Goal: Task Accomplishment & Management: Complete application form

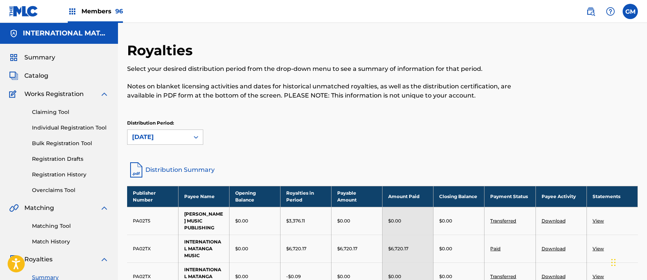
scroll to position [191, 0]
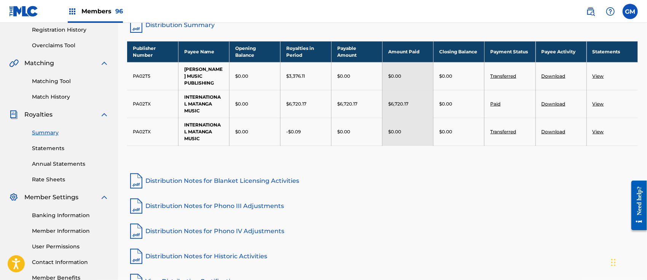
click at [97, 8] on span "Members 96" at bounding box center [101, 11] width 41 height 9
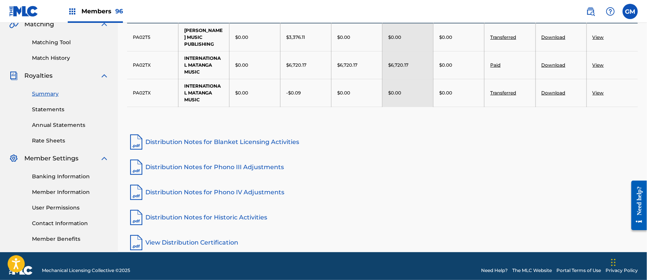
scroll to position [0, 0]
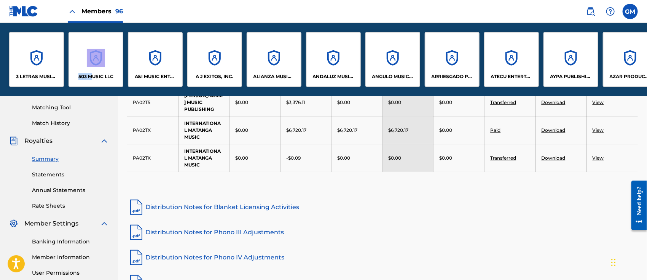
drag, startPoint x: 55, startPoint y: 93, endPoint x: 90, endPoint y: 96, distance: 35.1
click at [90, 96] on div "3 LETRAS MUSIC LLC 503 MUSIC LLC A&I MUSIC ENTERTAINMENT, INC A J EXITOS, INC. …" at bounding box center [323, 59] width 647 height 73
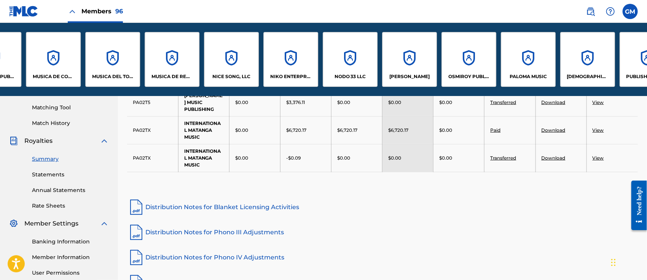
scroll to position [0, 4006]
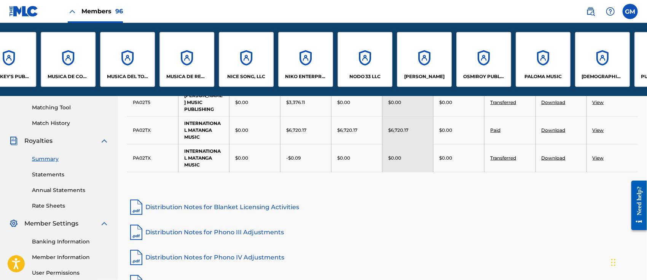
click at [372, 67] on div "NODO 33 LLC" at bounding box center [365, 59] width 55 height 55
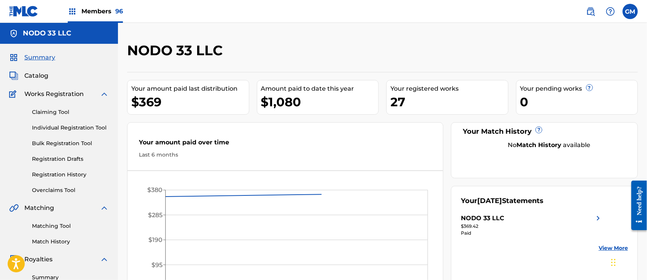
click at [61, 122] on div "Claiming Tool Individual Registration Tool Bulk Registration Tool Registration …" at bounding box center [59, 147] width 100 height 96
click at [60, 129] on link "Individual Registration Tool" at bounding box center [70, 128] width 77 height 8
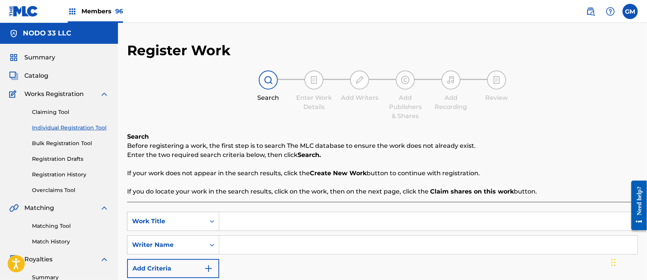
click at [267, 224] on input "Search Form" at bounding box center [428, 221] width 418 height 18
paste input "YA NO, YA NO"
type input "YA NO, YA NO"
click at [265, 241] on input "Search Form" at bounding box center [428, 245] width 418 height 18
type input "[PERSON_NAME] [PERSON_NAME]"
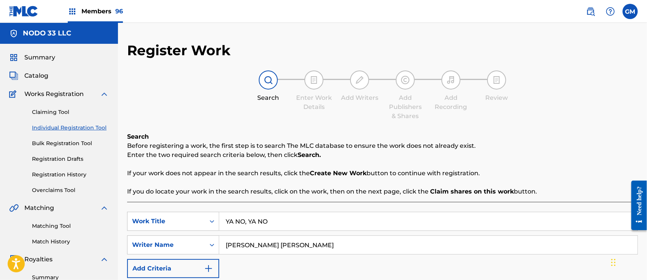
click at [308, 207] on div "SearchWithCriteria11a0eb79-0875-445f-a9d0-9e3f23d74e94 Work Title YA NO, YA NO …" at bounding box center [382, 264] width 511 height 125
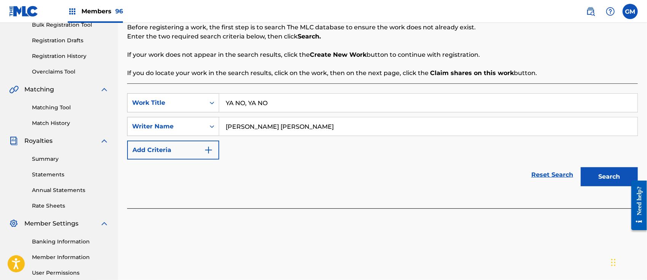
click at [598, 176] on button "Search" at bounding box center [609, 176] width 57 height 19
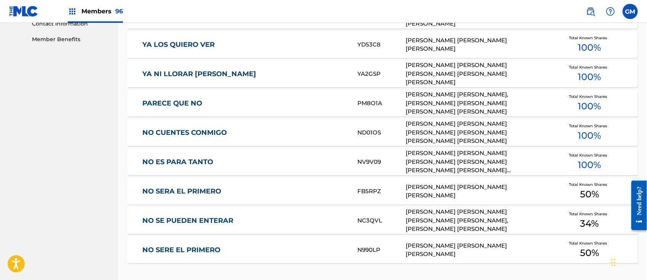
scroll to position [474, 0]
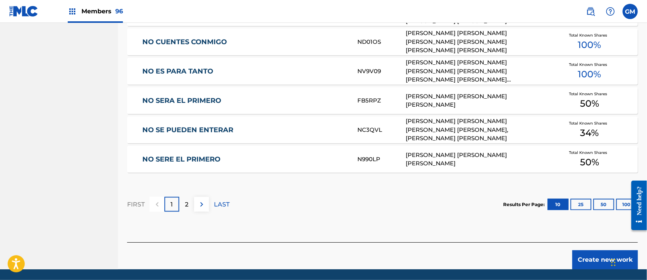
click at [586, 258] on button "Create new work" at bounding box center [604, 259] width 65 height 19
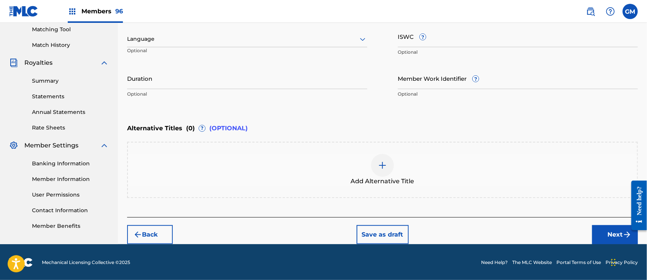
click at [149, 41] on div at bounding box center [247, 39] width 240 height 10
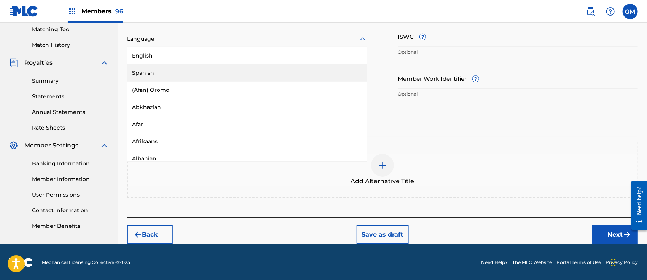
click at [145, 70] on div "Spanish" at bounding box center [247, 72] width 239 height 17
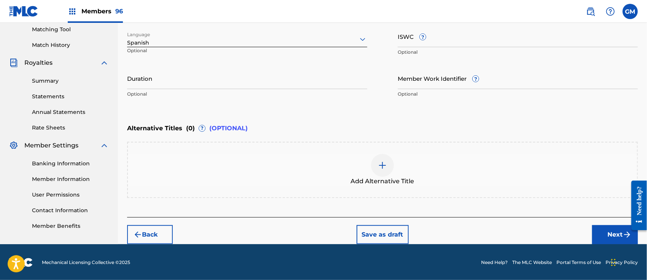
click at [603, 236] on button "Next" at bounding box center [615, 234] width 46 height 19
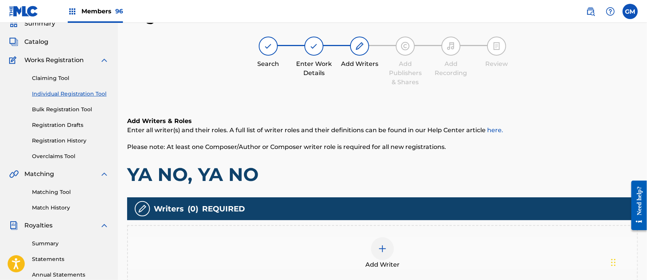
scroll to position [152, 0]
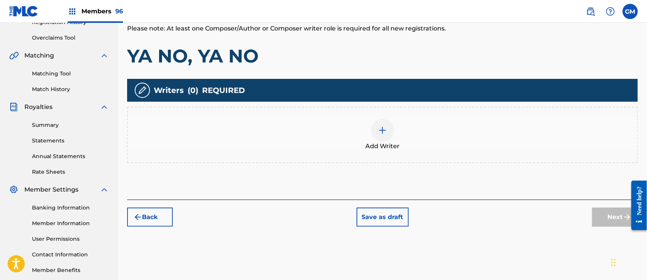
click at [383, 132] on img at bounding box center [382, 130] width 9 height 9
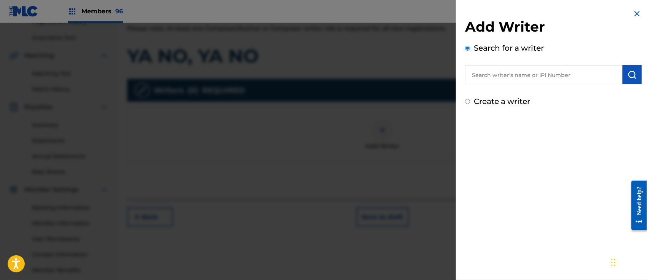
click at [493, 72] on input "text" at bounding box center [544, 74] width 158 height 19
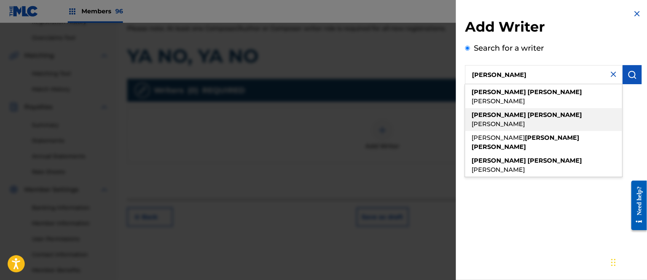
click at [525, 120] on span "[PERSON_NAME]" at bounding box center [498, 123] width 53 height 7
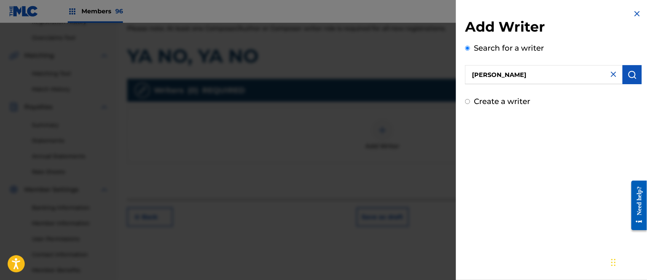
type input "[PERSON_NAME] [PERSON_NAME]"
click at [628, 74] on img "submit" at bounding box center [632, 74] width 9 height 9
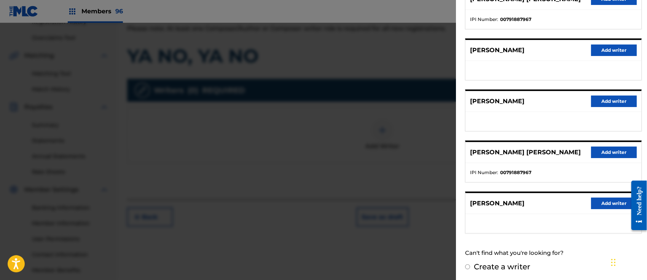
scroll to position [0, 0]
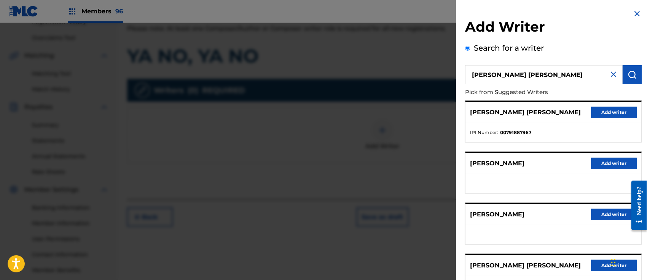
click at [620, 113] on button "Add writer" at bounding box center [614, 112] width 46 height 11
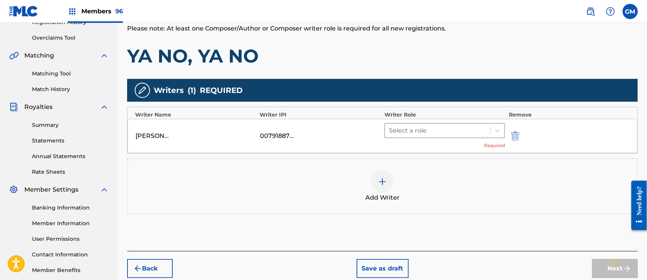
click at [398, 129] on div at bounding box center [437, 130] width 97 height 11
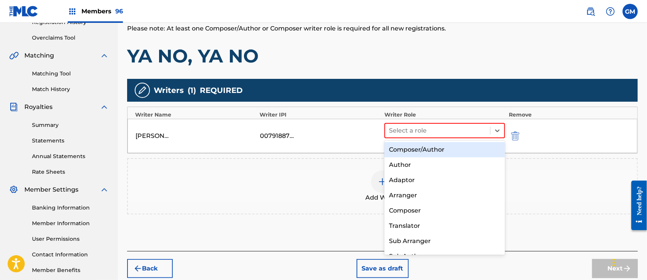
click at [403, 151] on div "Composer/Author" at bounding box center [444, 149] width 121 height 15
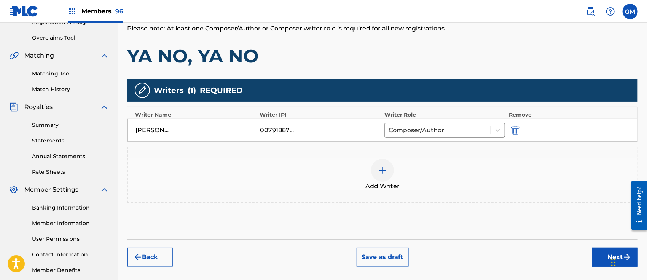
click at [380, 166] on img at bounding box center [382, 170] width 9 height 9
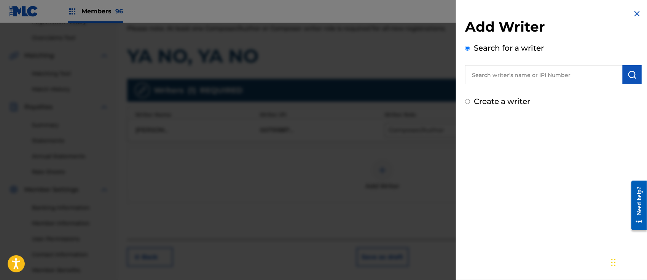
click at [494, 80] on input "text" at bounding box center [544, 74] width 158 height 19
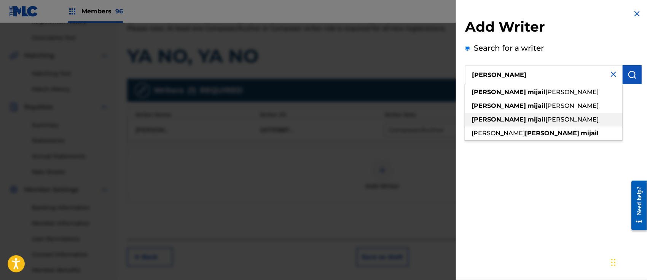
click at [545, 121] on span "[PERSON_NAME]" at bounding box center [571, 119] width 53 height 7
type input "[PERSON_NAME] [PERSON_NAME]"
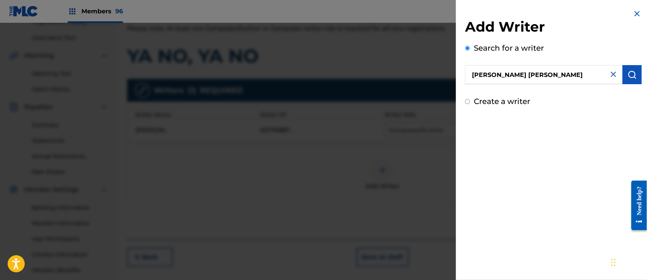
click at [628, 75] on img "submit" at bounding box center [632, 74] width 9 height 9
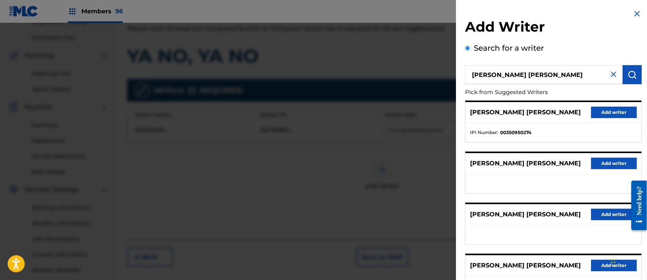
click at [611, 111] on button "Add writer" at bounding box center [614, 112] width 46 height 11
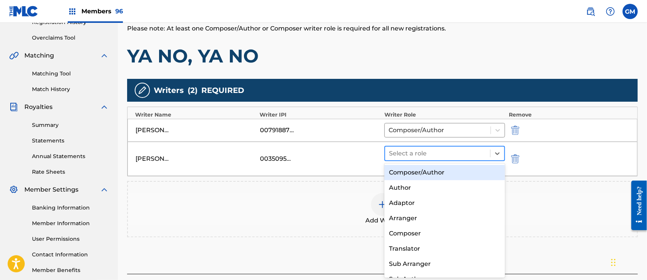
click at [399, 151] on div at bounding box center [437, 153] width 97 height 11
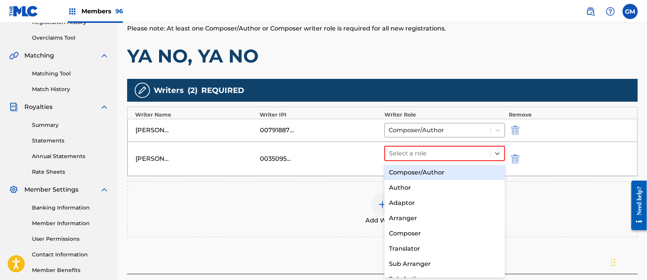
click at [401, 171] on div "Composer/Author" at bounding box center [444, 172] width 121 height 15
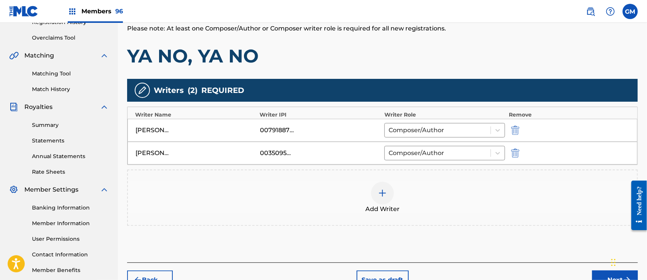
click at [383, 192] on img at bounding box center [382, 192] width 9 height 9
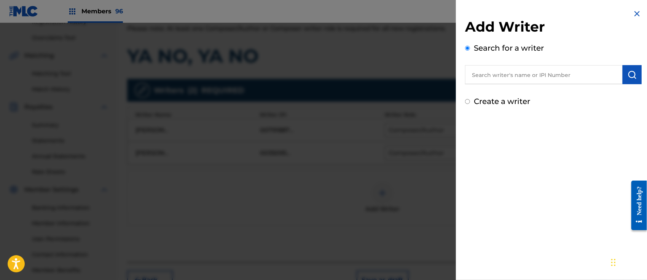
click at [496, 71] on input "text" at bounding box center [544, 74] width 158 height 19
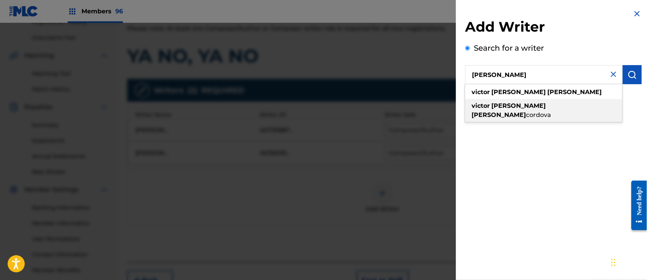
click at [551, 111] on span "cordova" at bounding box center [538, 114] width 25 height 7
type input "[PERSON_NAME] [PERSON_NAME]"
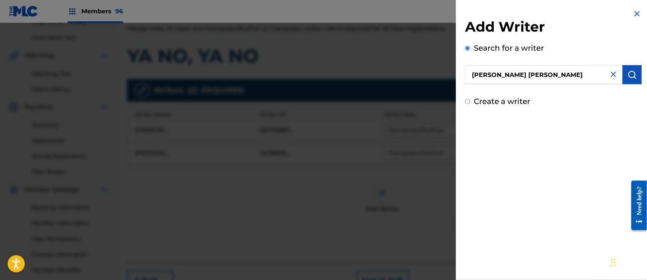
click at [630, 74] on img "submit" at bounding box center [632, 74] width 9 height 9
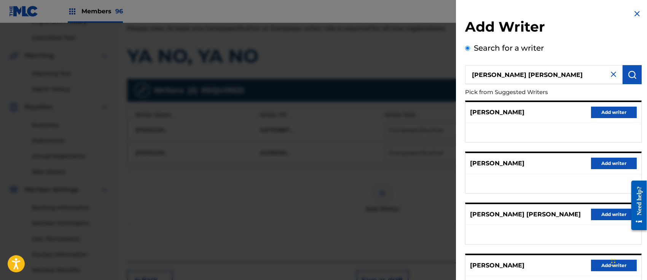
click at [604, 218] on button "Add writer" at bounding box center [614, 214] width 46 height 11
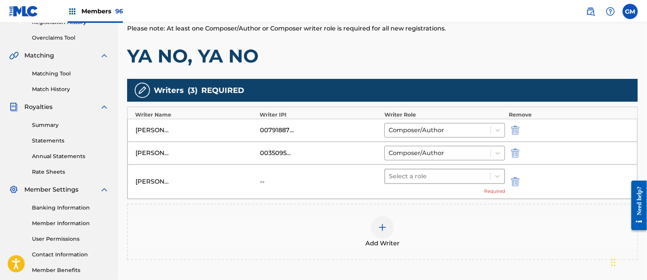
click at [402, 178] on div at bounding box center [437, 176] width 97 height 11
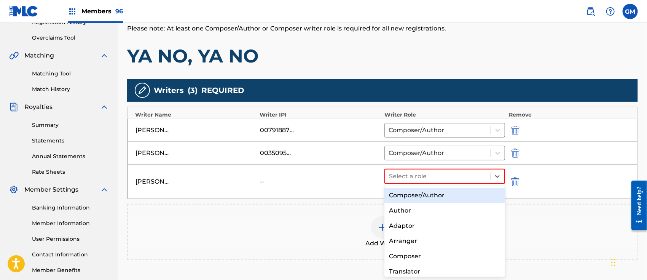
click at [418, 192] on div "Composer/Author" at bounding box center [444, 195] width 121 height 15
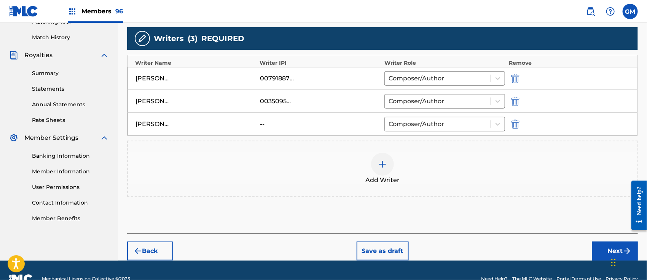
scroll to position [220, 0]
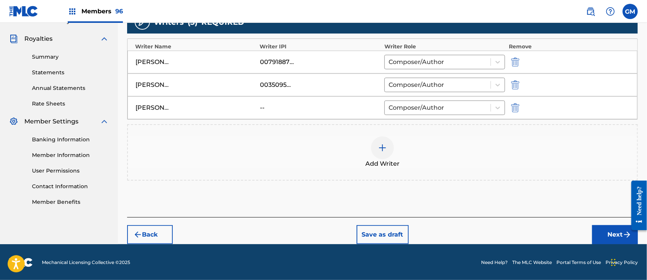
click at [606, 230] on button "Next" at bounding box center [615, 234] width 46 height 19
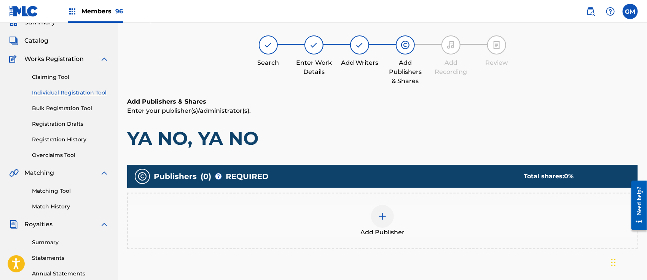
scroll to position [34, 0]
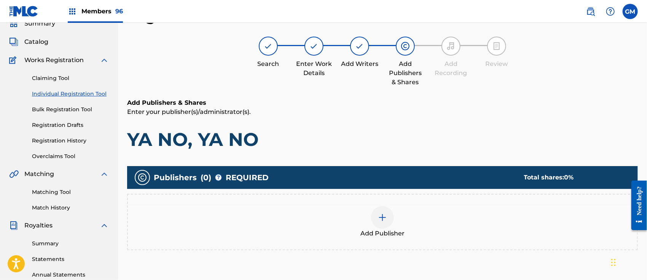
click at [379, 216] on img at bounding box center [382, 217] width 9 height 9
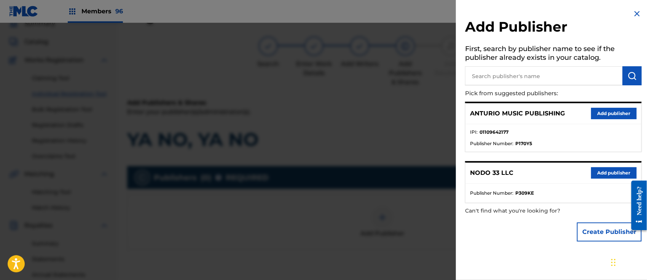
click at [609, 109] on button "Add publisher" at bounding box center [614, 113] width 46 height 11
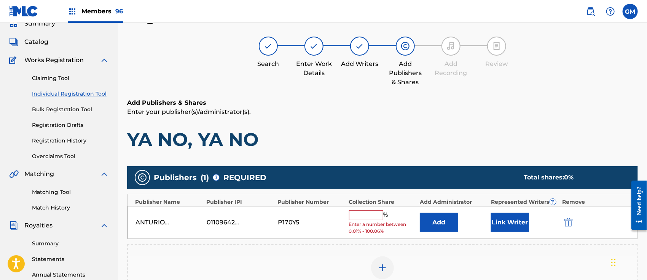
click at [365, 211] on input "text" at bounding box center [366, 215] width 34 height 10
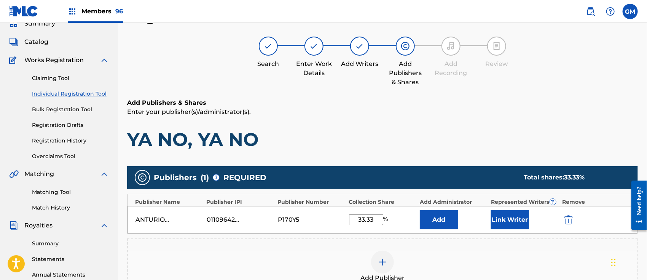
type input "33.33"
click at [474, 150] on h1 "YA NO, YA NO" at bounding box center [382, 139] width 511 height 23
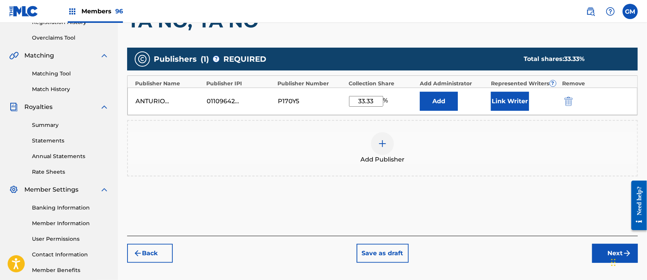
click at [510, 100] on button "Link Writer" at bounding box center [510, 101] width 38 height 19
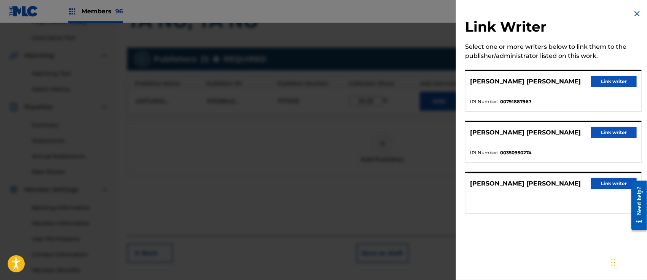
click at [621, 77] on button "Link writer" at bounding box center [614, 81] width 46 height 11
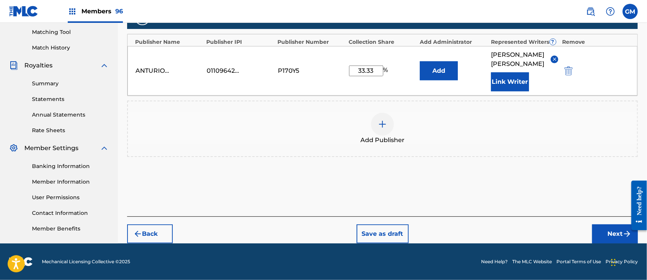
click at [607, 234] on button "Next" at bounding box center [615, 233] width 46 height 19
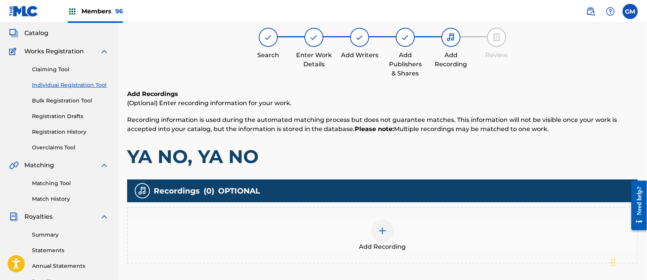
scroll to position [34, 0]
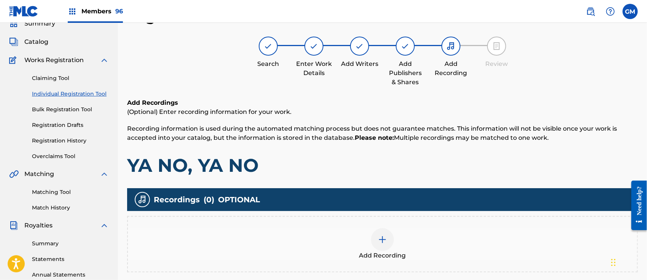
click at [381, 237] on img at bounding box center [382, 239] width 9 height 9
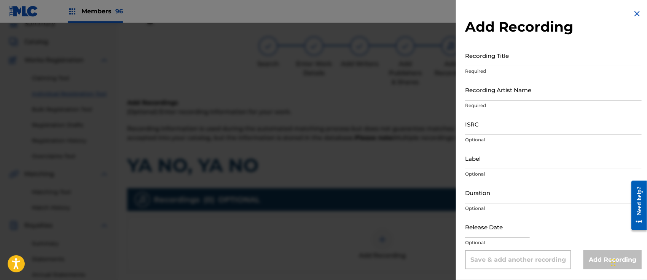
click at [481, 61] on input "Recording Title" at bounding box center [553, 56] width 177 height 22
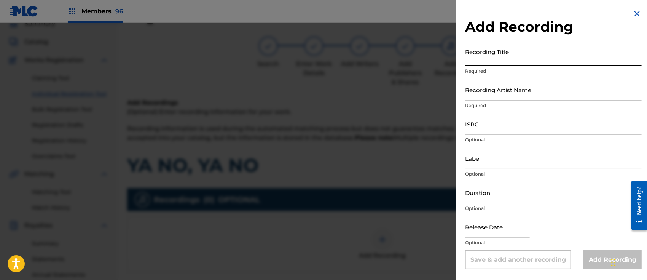
paste input ""YA NO, YA NO" ISRC: QMSAV1106206"
type input ""YA NO, YA NO" ISRC: QMSAV1106206"
click at [475, 125] on input "ISRC" at bounding box center [553, 124] width 177 height 22
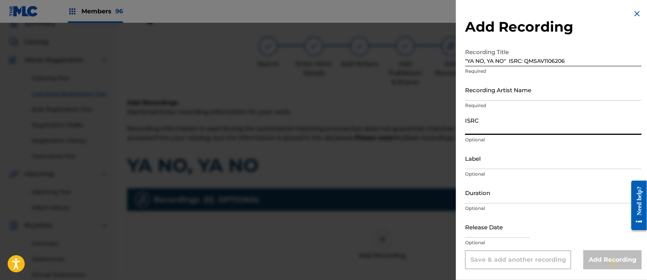
paste input ""YA NO, YA NO" ISRC: QMSAV1106206"
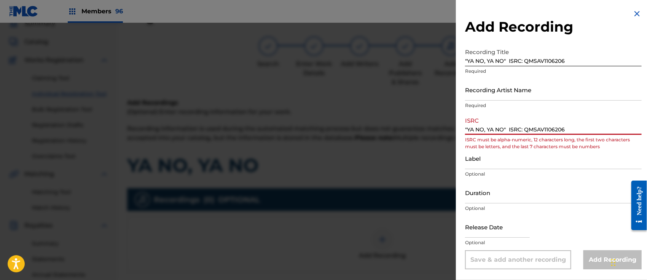
drag, startPoint x: 525, startPoint y: 131, endPoint x: 399, endPoint y: 131, distance: 125.2
click at [399, 131] on div "Add Recording Recording Title "YA NO, YA NO" ISRC: QMSAV1106206 Required Record…" at bounding box center [323, 151] width 647 height 257
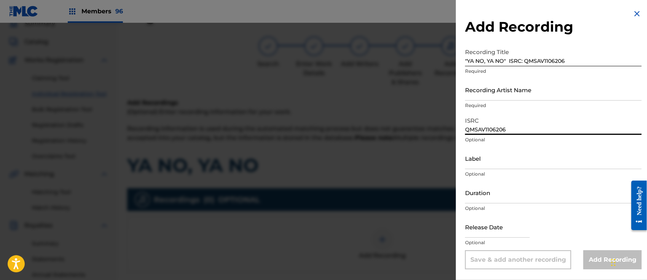
type input "QMSAV1106206"
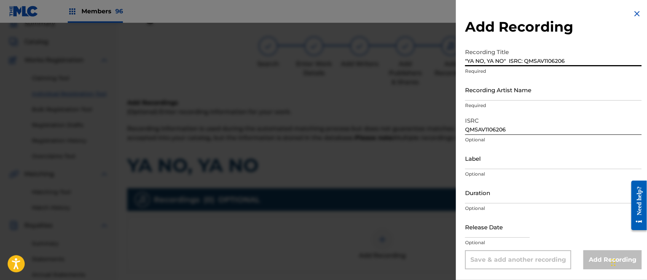
drag, startPoint x: 504, startPoint y: 59, endPoint x: 644, endPoint y: 66, distance: 140.6
click at [644, 66] on div "Add Recording Recording Title "YA NO, YA NO" ISRC: QMSAV1106206 Required Record…" at bounding box center [553, 139] width 195 height 278
drag, startPoint x: 467, startPoint y: 61, endPoint x: 473, endPoint y: 61, distance: 5.3
click at [468, 61] on input ""YA NO, YA NO" at bounding box center [553, 56] width 177 height 22
type input "YA NO, YA NO"
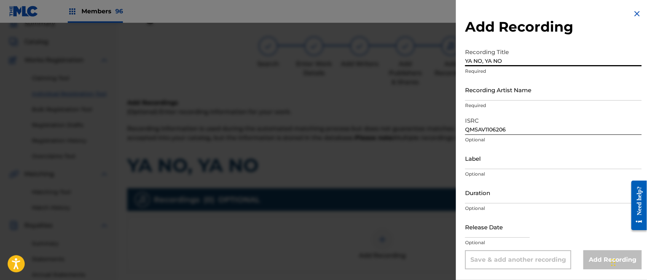
click at [490, 92] on input "Recording Artist Name" at bounding box center [553, 90] width 177 height 22
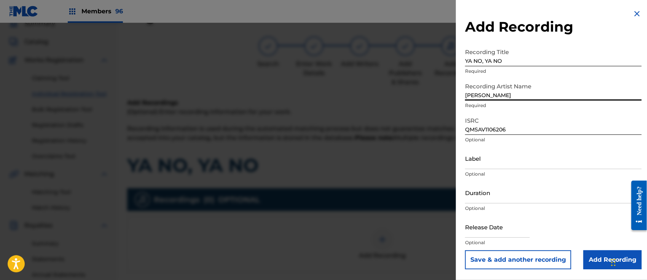
type input "[PERSON_NAME]"
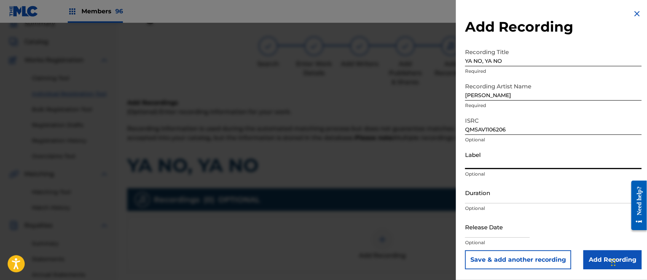
click at [486, 164] on input "Label" at bounding box center [553, 158] width 177 height 22
type input "AZTECA RECORDS"
click at [488, 226] on input "text" at bounding box center [497, 227] width 65 height 22
select select "8"
select select "2025"
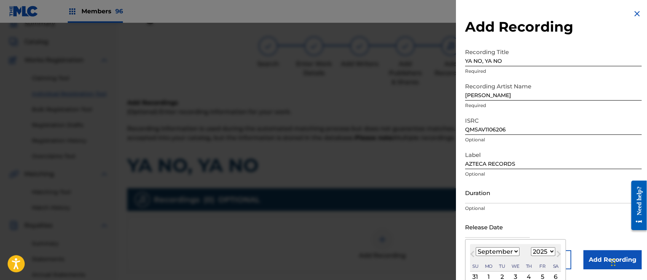
click at [500, 252] on select "January February March April May June July August September October November De…" at bounding box center [498, 251] width 44 height 9
select select "6"
click at [476, 247] on select "January February March April May June July August September October November De…" at bounding box center [498, 251] width 44 height 9
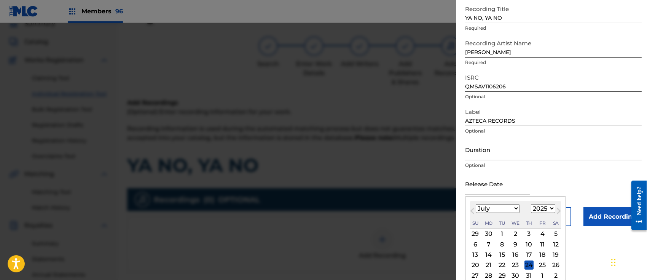
scroll to position [59, 0]
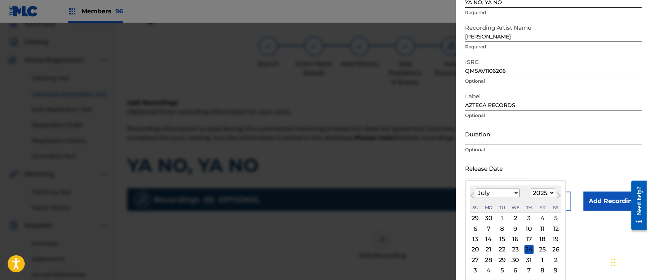
click at [475, 236] on div "13" at bounding box center [475, 238] width 9 height 9
type input "[DATE]"
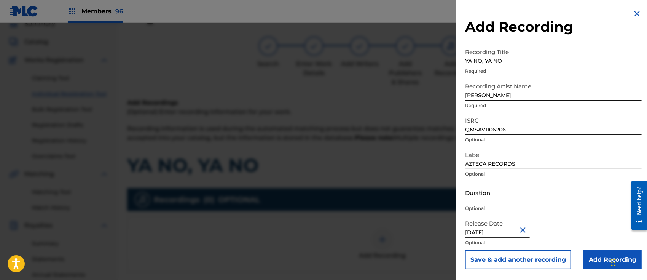
click at [488, 232] on input "[DATE]" at bounding box center [497, 227] width 65 height 22
select select "6"
select select "2025"
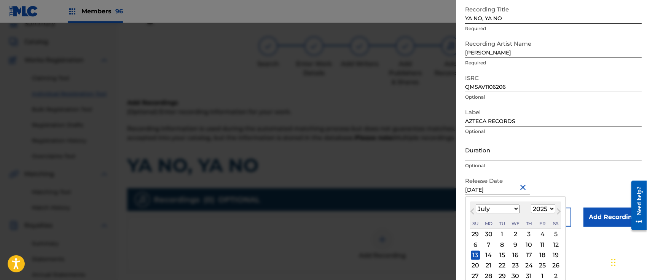
scroll to position [59, 0]
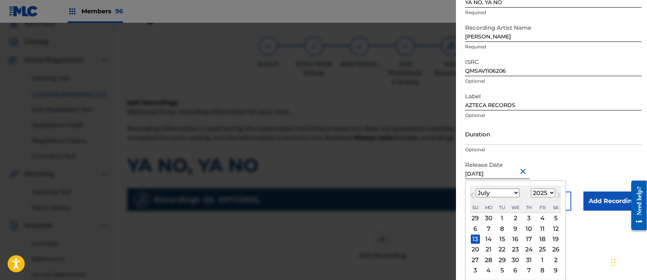
click at [530, 218] on div "3" at bounding box center [529, 218] width 9 height 9
type input "[DATE]"
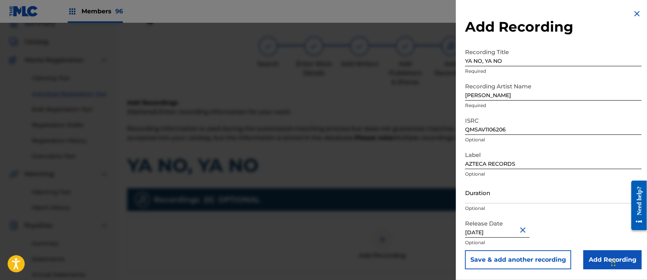
click at [591, 255] on input "Add Recording" at bounding box center [613, 259] width 58 height 19
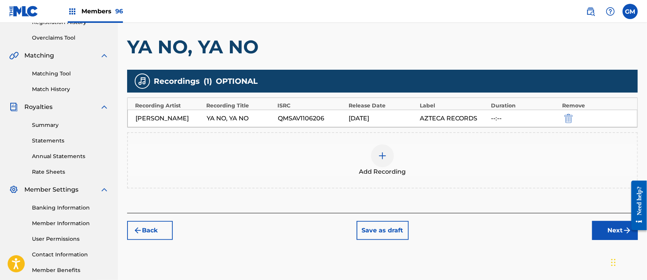
scroll to position [192, 0]
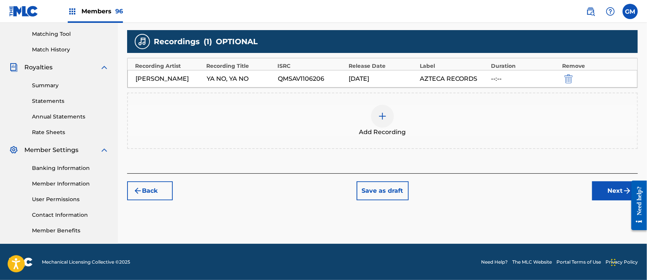
click at [605, 190] on button "Next" at bounding box center [615, 190] width 46 height 19
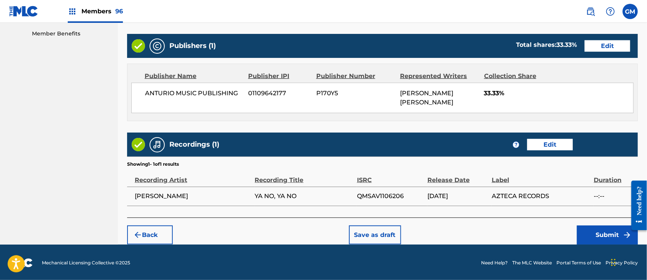
scroll to position [389, 0]
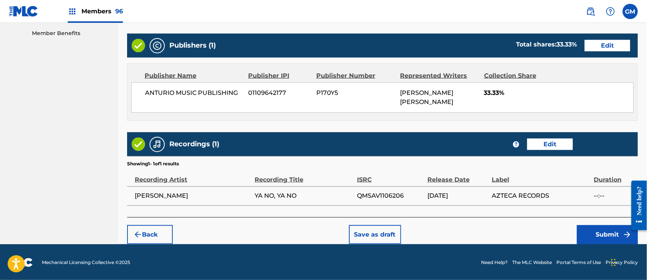
click at [596, 229] on button "Submit" at bounding box center [607, 234] width 61 height 19
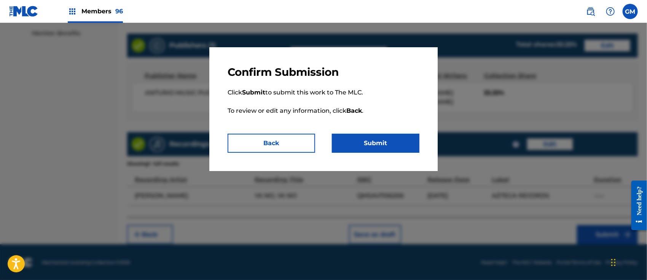
click at [378, 142] on button "Submit" at bounding box center [376, 143] width 88 height 19
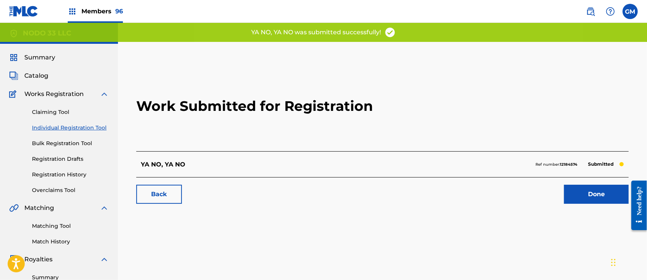
click at [577, 191] on link "Done" at bounding box center [596, 194] width 65 height 19
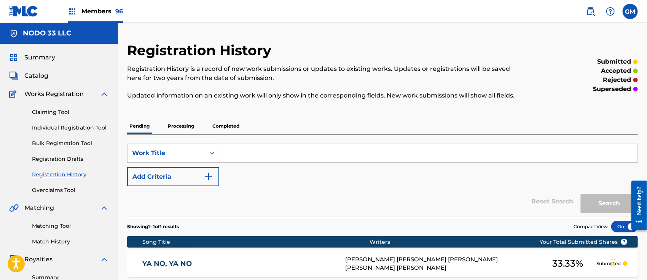
click at [107, 10] on span "Members 96" at bounding box center [101, 11] width 41 height 9
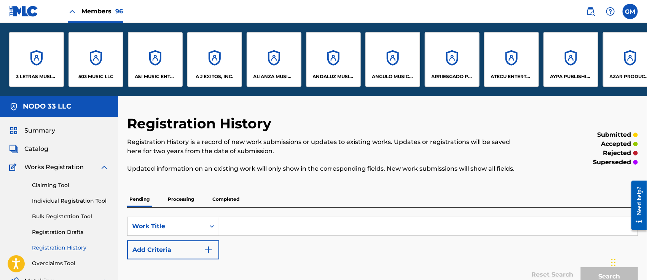
click at [102, 75] on p "503 MUSIC LLC" at bounding box center [95, 76] width 35 height 7
